Goal: Information Seeking & Learning: Check status

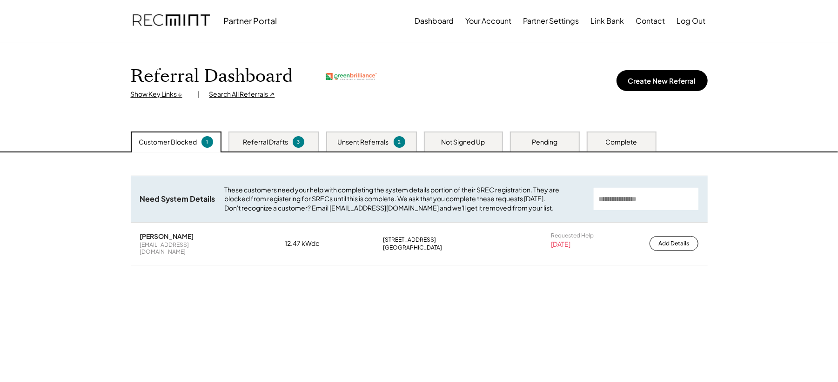
click at [256, 97] on div "Search All Referrals ↗" at bounding box center [242, 94] width 66 height 9
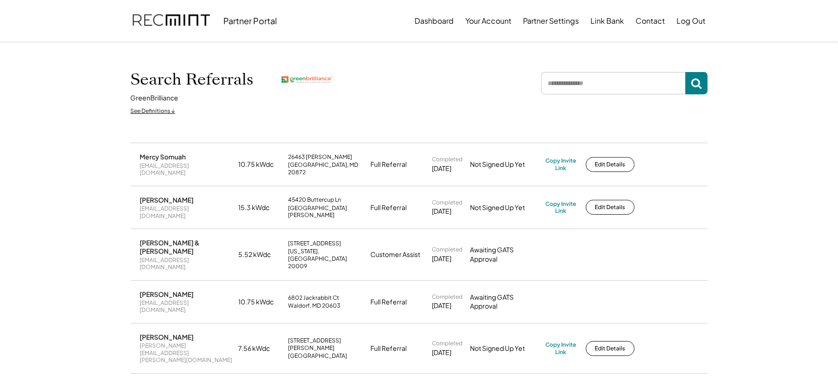
click at [584, 92] on input "input" at bounding box center [613, 83] width 144 height 22
type input "****"
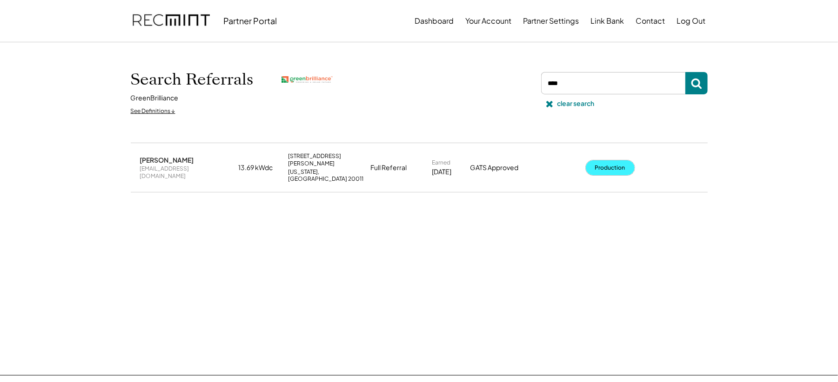
click at [613, 161] on button "Production" at bounding box center [610, 168] width 49 height 15
click at [567, 101] on div "clear search" at bounding box center [575, 103] width 37 height 9
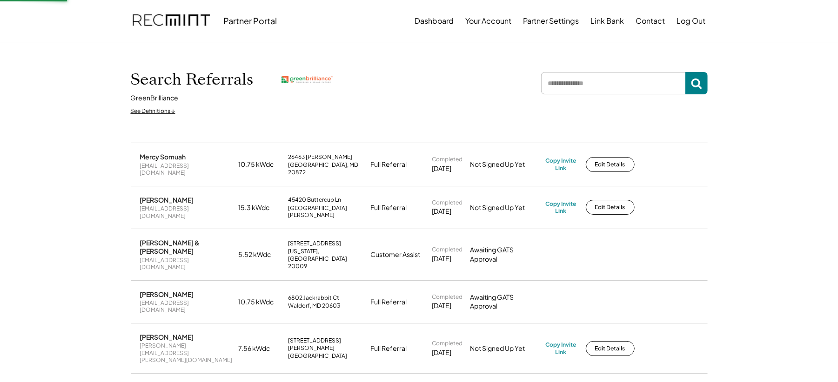
click at [572, 86] on input "input" at bounding box center [613, 83] width 144 height 22
type input "******"
click at [587, 85] on input "input" at bounding box center [613, 83] width 144 height 22
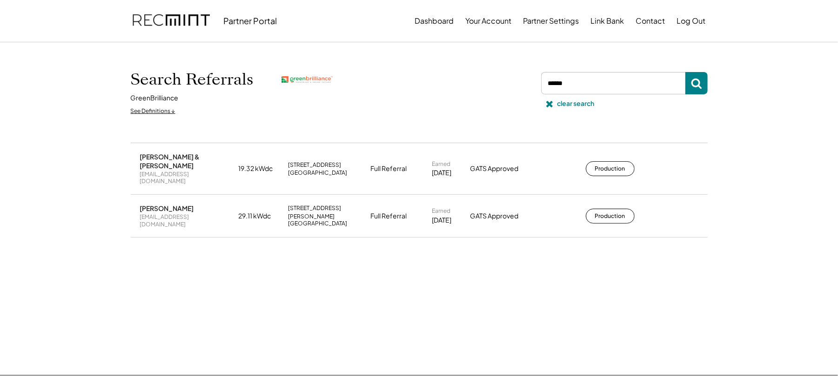
click at [631, 215] on div "[PERSON_NAME] [EMAIL_ADDRESS][DOMAIN_NAME] 29.11 kWdc [STREET_ADDRESS][PERSON_N…" at bounding box center [419, 216] width 577 height 42
click at [605, 210] on button "Production" at bounding box center [610, 216] width 49 height 15
click at [574, 108] on div "clear search" at bounding box center [575, 103] width 37 height 9
click at [574, 108] on div "clear search" at bounding box center [623, 92] width 170 height 41
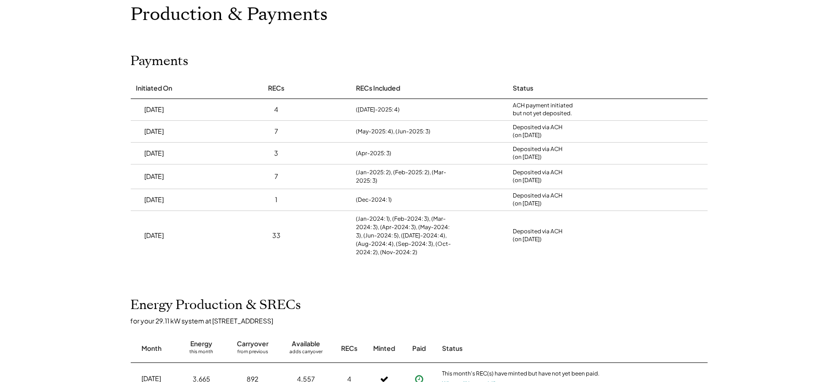
scroll to position [248, 0]
